Goal: Navigation & Orientation: Go to known website

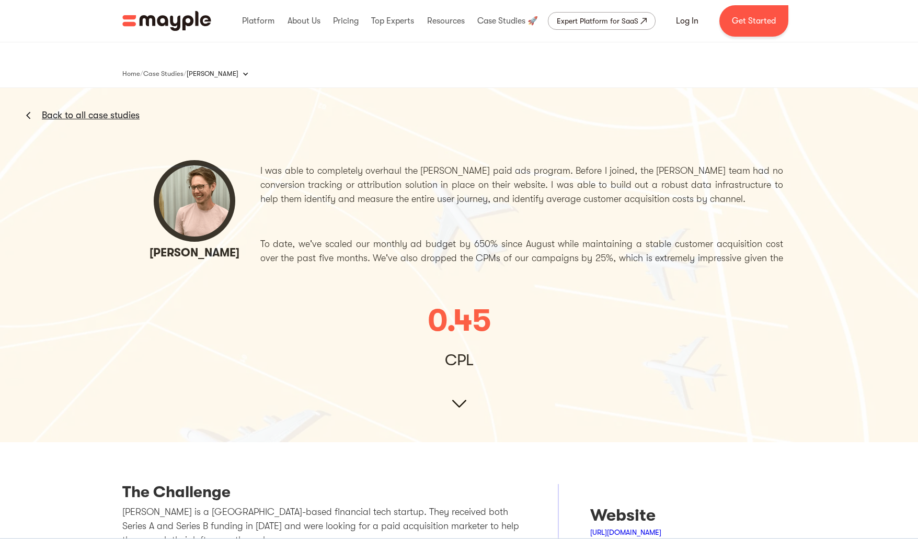
click at [367, 406] on img at bounding box center [459, 241] width 918 height 401
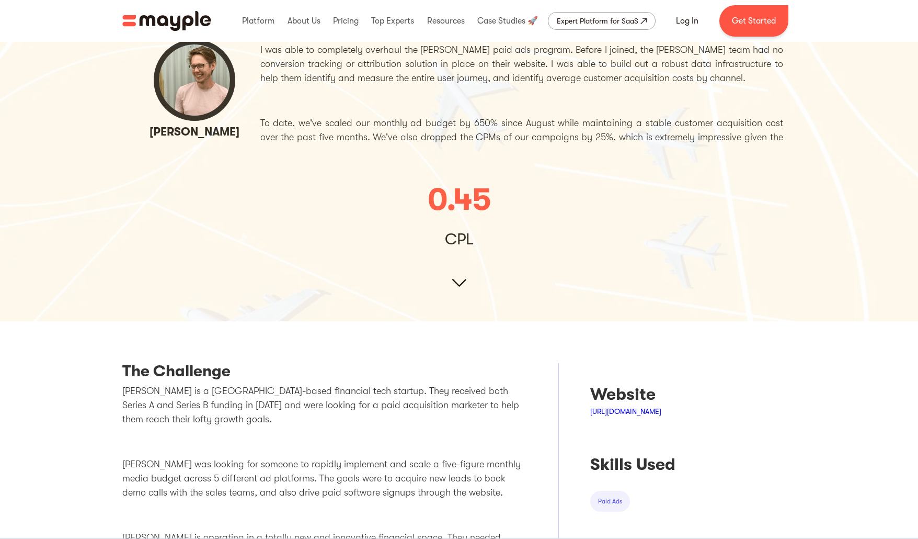
scroll to position [124, 0]
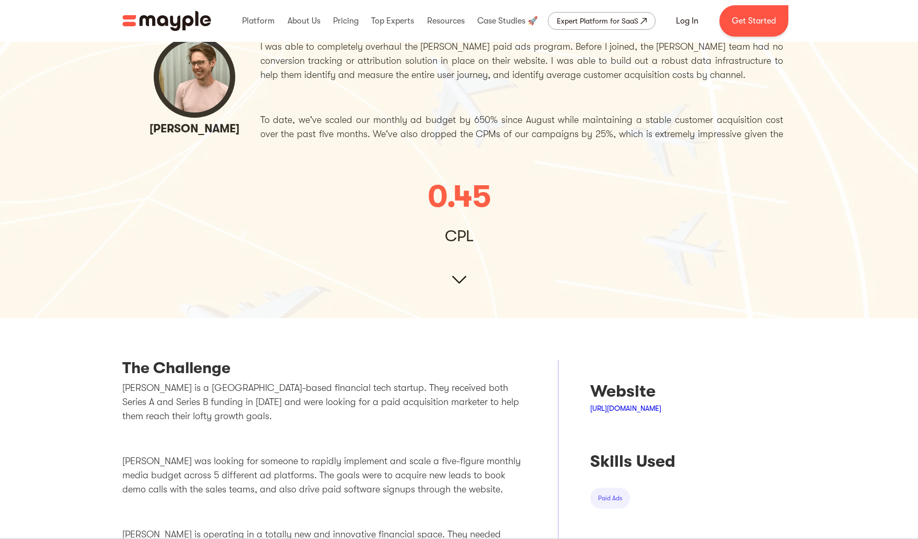
click at [653, 409] on link "[URL][DOMAIN_NAME]" at bounding box center [625, 408] width 71 height 8
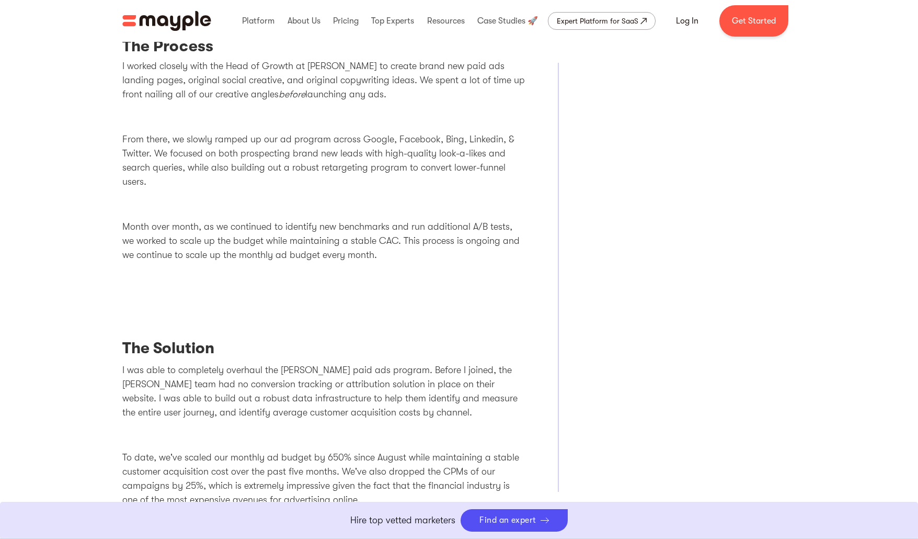
scroll to position [698, 0]
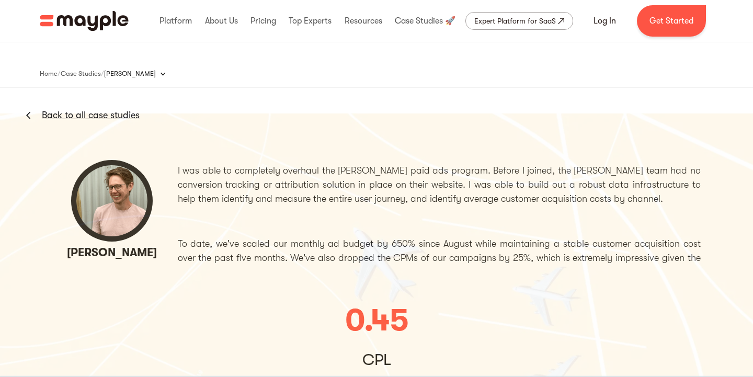
scroll to position [410, 0]
